Goal: Navigation & Orientation: Find specific page/section

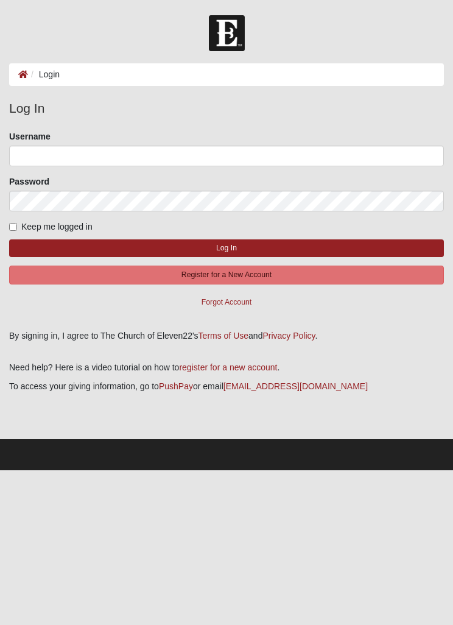
click at [228, 248] on button "Log In" at bounding box center [226, 248] width 435 height 18
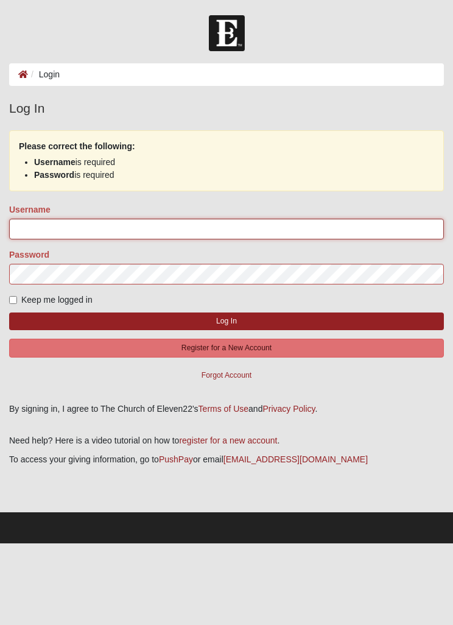
click at [222, 233] on input "Username" at bounding box center [226, 229] width 435 height 21
type input "flcynthia"
click at [226, 320] on button "Log In" at bounding box center [226, 321] width 435 height 18
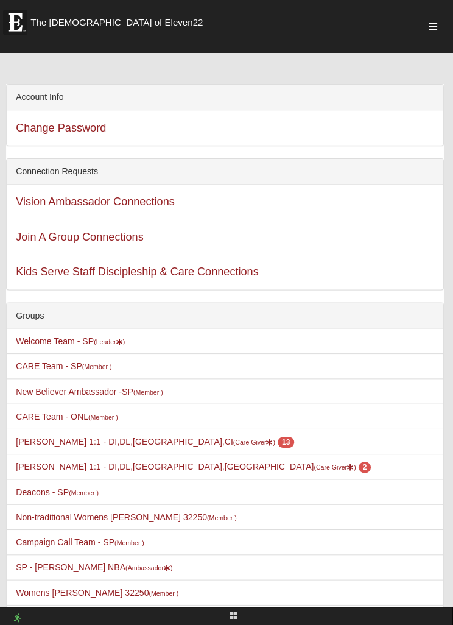
scroll to position [40, 0]
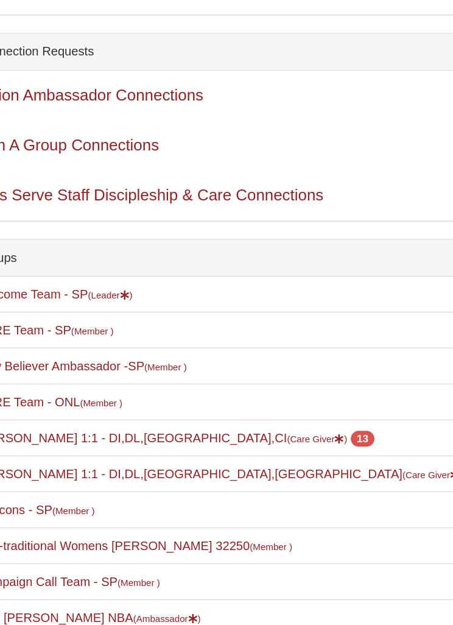
click at [234, 413] on small "(Care Giver )" at bounding box center [255, 416] width 42 height 7
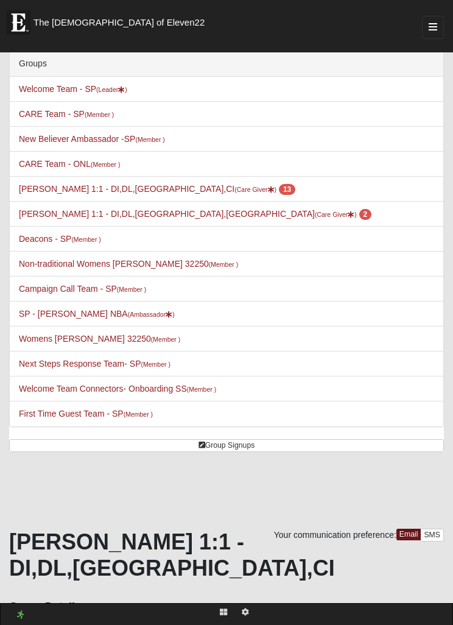
click at [279, 191] on span "13" at bounding box center [287, 189] width 16 height 11
click at [315, 217] on small "(Care Giver )" at bounding box center [336, 214] width 42 height 7
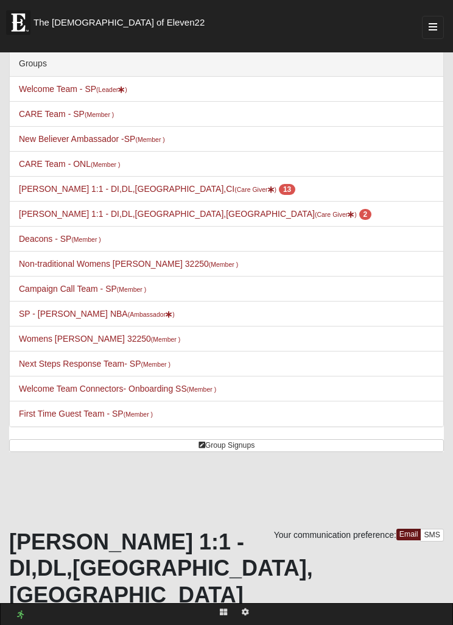
click at [234, 191] on small "(Care Giver )" at bounding box center [255, 189] width 42 height 7
